Goal: Transaction & Acquisition: Purchase product/service

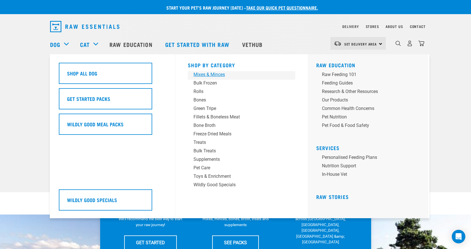
click at [208, 78] on div "Mixes & Minces" at bounding box center [238, 74] width 88 height 7
click at [209, 76] on div "Mixes & Minces" at bounding box center [238, 74] width 88 height 7
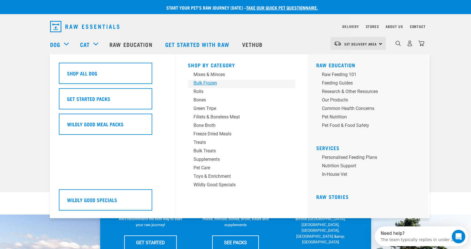
click at [204, 83] on div "Bulk Frozen" at bounding box center [238, 83] width 88 height 7
click at [205, 75] on div "Mixes & Minces" at bounding box center [238, 74] width 88 height 7
